Goal: Task Accomplishment & Management: Manage account settings

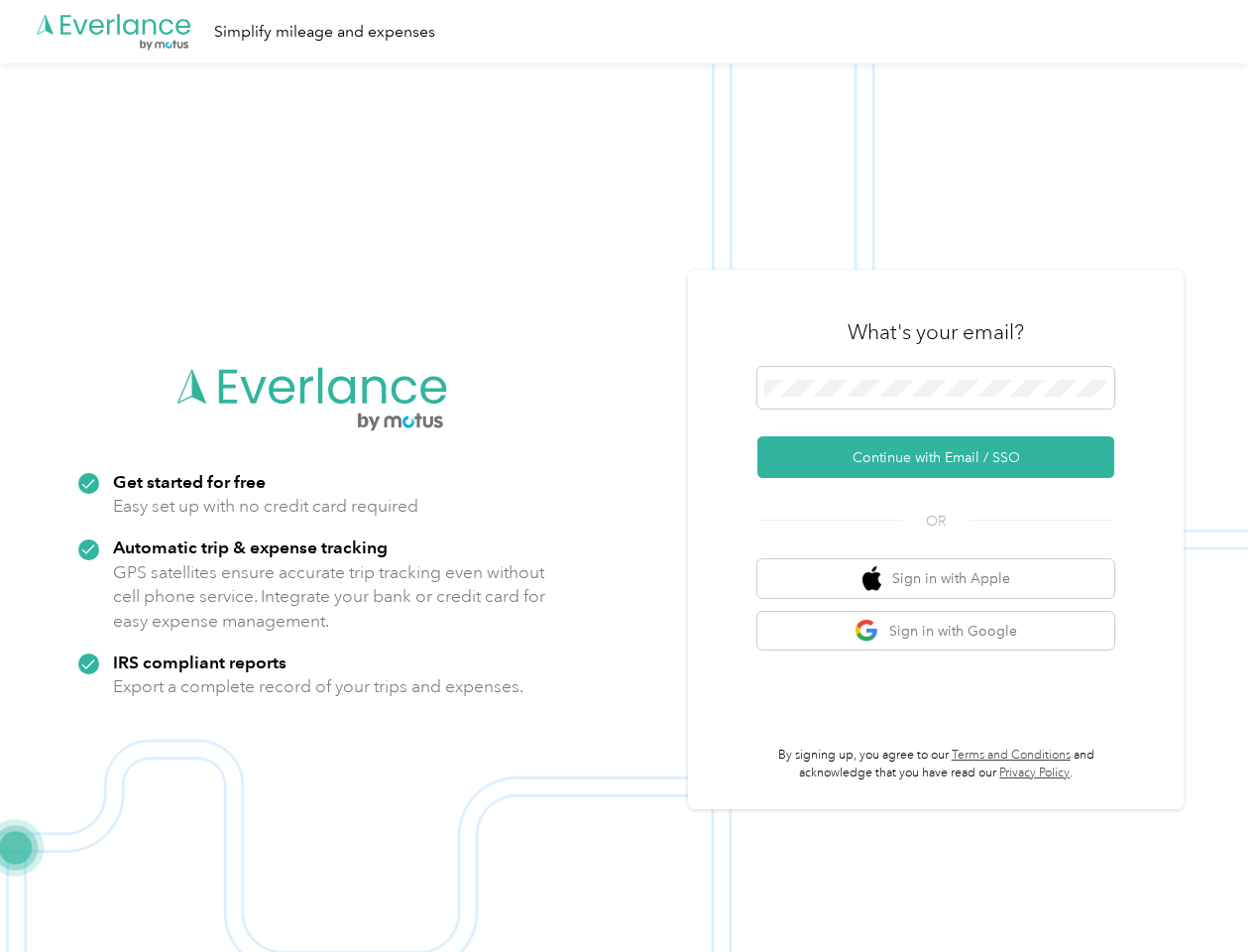
click at [629, 476] on img at bounding box center [624, 539] width 1248 height 952
click at [629, 32] on div ".cls-1 { fill: #00adee; } .cls-2 { fill: #fff; } .cls-3 { fill: #707372; } .cls…" at bounding box center [624, 32] width 1248 height 63
click at [944, 457] on button "Continue with Email / SSO" at bounding box center [937, 457] width 357 height 42
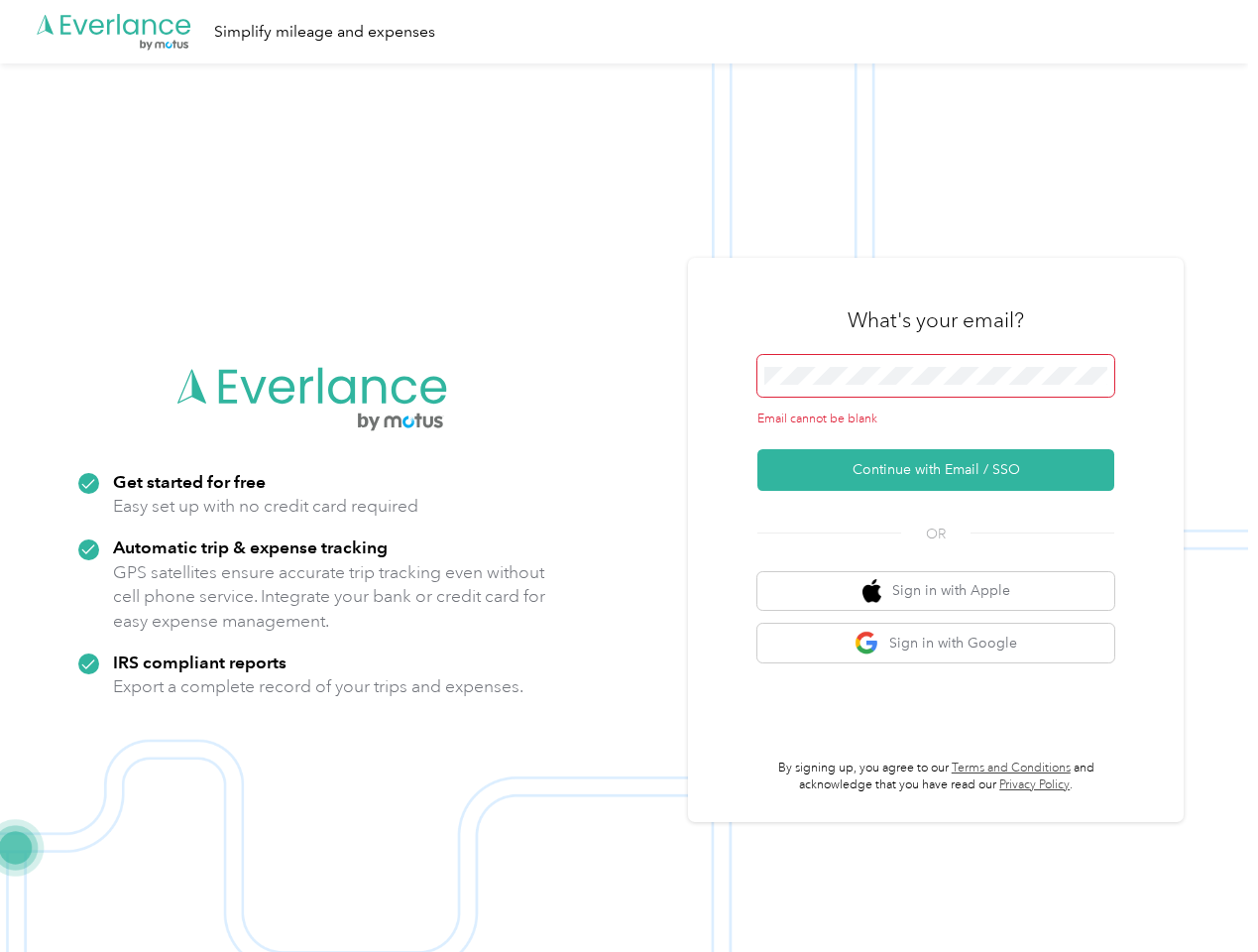
click at [944, 578] on button "Sign in with Apple" at bounding box center [937, 591] width 357 height 39
